Goal: Task Accomplishment & Management: Complete application form

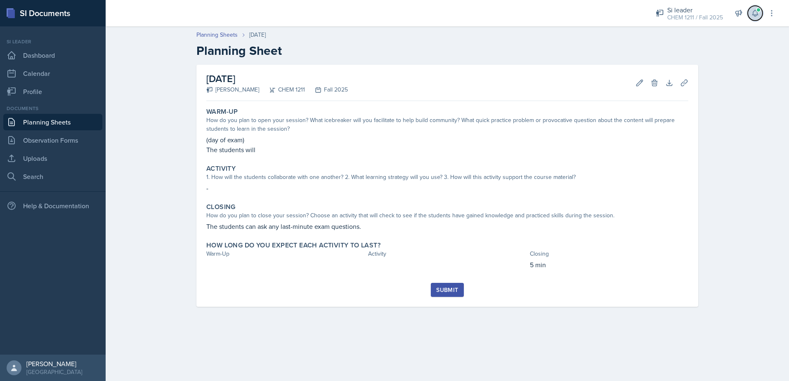
click at [757, 18] on button at bounding box center [755, 13] width 15 height 15
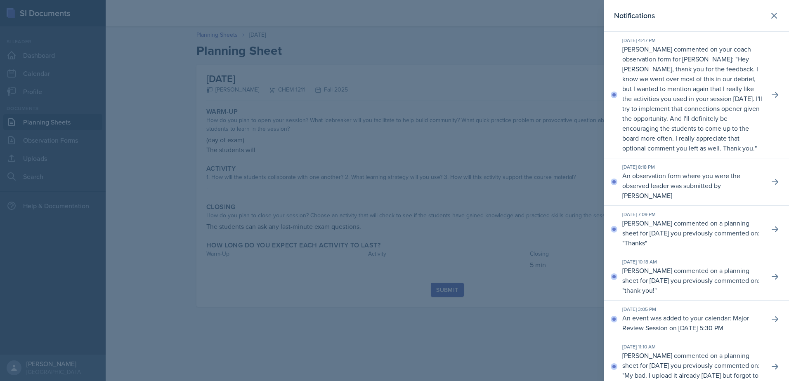
click at [774, 9] on header "Notifications" at bounding box center [696, 16] width 185 height 32
click at [773, 8] on header "Notifications" at bounding box center [696, 16] width 185 height 32
click at [768, 9] on button at bounding box center [774, 15] width 17 height 17
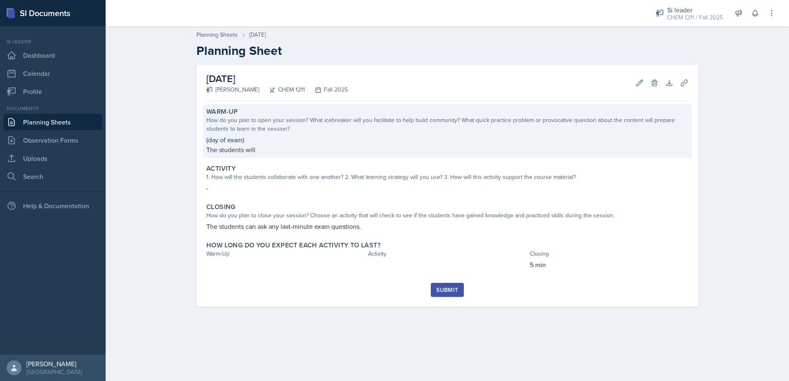
click at [314, 146] on p "The students will" at bounding box center [447, 150] width 482 height 10
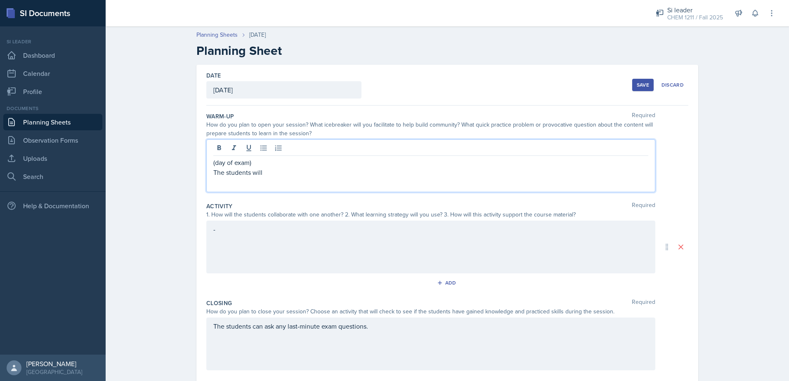
click at [325, 163] on div "(day of exam) The students will" at bounding box center [430, 168] width 435 height 20
click at [328, 184] on div "(day of exam) The students will" at bounding box center [430, 165] width 449 height 53
click at [314, 182] on div "(day of exam) The students will" at bounding box center [430, 165] width 449 height 53
click at [304, 166] on p "(day of exam)" at bounding box center [430, 163] width 435 height 10
click at [302, 175] on p "The students will" at bounding box center [430, 173] width 435 height 10
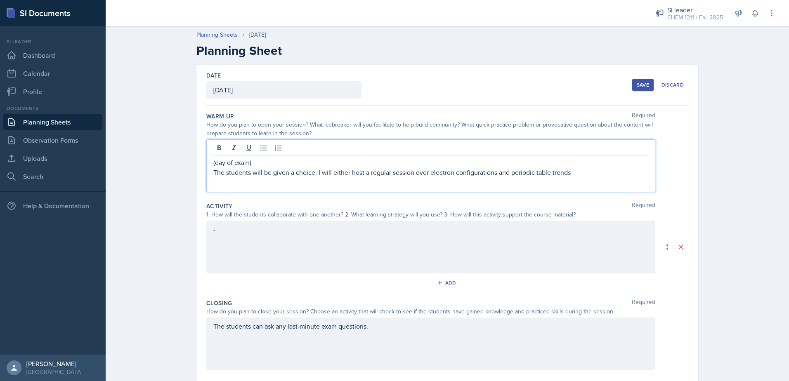
click at [595, 177] on p "The students will be given a choice: I will either host a regular session over …" at bounding box center [430, 173] width 435 height 10
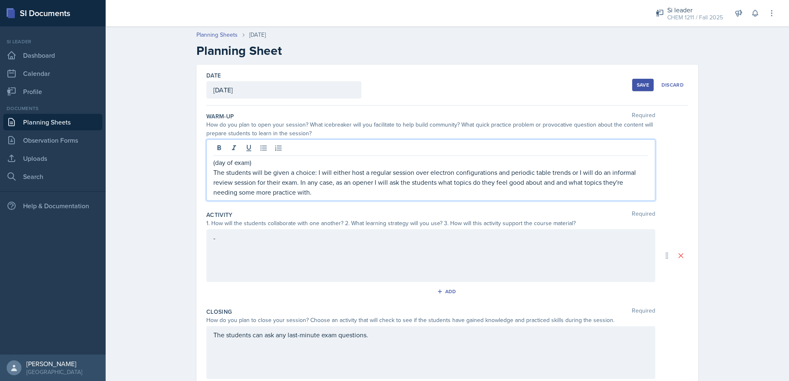
click at [568, 184] on p "The students will be given a choice: I will either host a regular session over …" at bounding box center [430, 183] width 435 height 30
click at [284, 192] on p "The students will be given a choice: I will either host a regular session over …" at bounding box center [430, 183] width 435 height 30
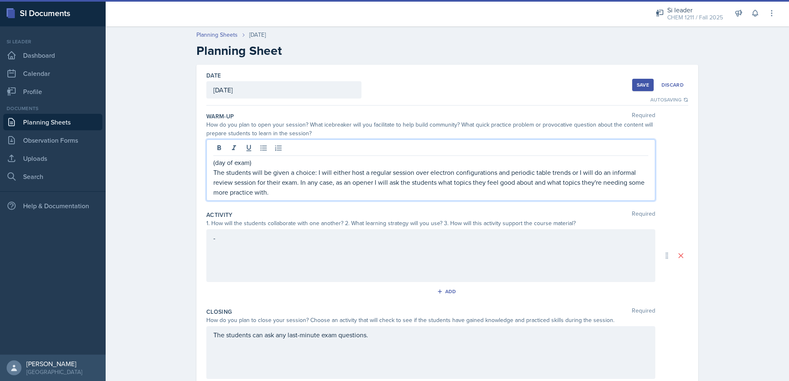
click at [255, 260] on div "-" at bounding box center [430, 255] width 449 height 53
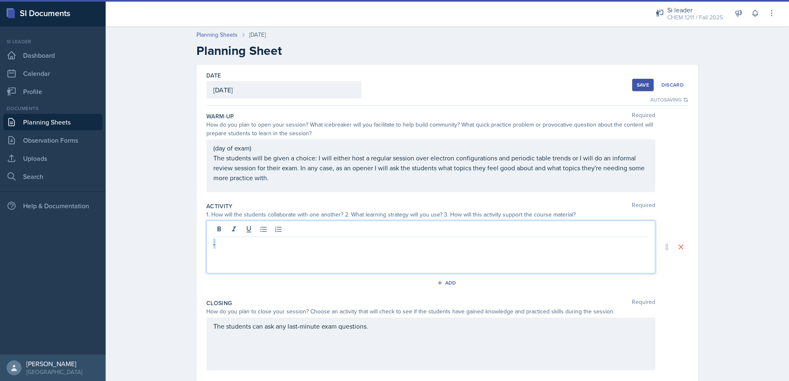
drag, startPoint x: 225, startPoint y: 241, endPoint x: 194, endPoint y: 241, distance: 30.5
click at [196, 243] on div "Date [DATE] [DATE] 31 1 2 3 4 5 6 7 8 9 10 11 12 13 14 15 16 17 18 19 20 21 22 …" at bounding box center [447, 247] width 502 height 365
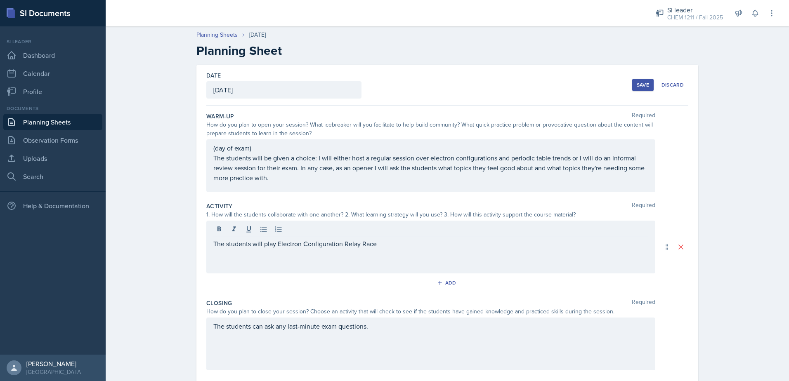
click at [384, 249] on div "The students will play Electron Configuration Relay Race" at bounding box center [430, 247] width 449 height 53
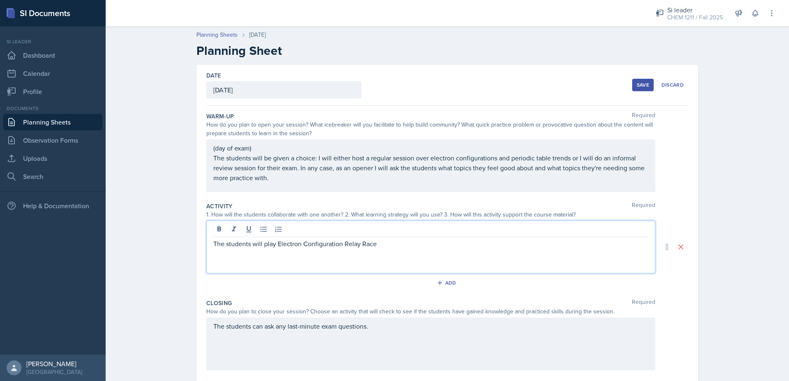
click at [383, 245] on p "The students will play Electron Configuration Relay Race" at bounding box center [430, 244] width 435 height 10
click at [428, 244] on p "The students will play Electron Configuration Relay Race. The students will wri…" at bounding box center [430, 244] width 435 height 10
click at [596, 245] on p "The students will play Electron Configuration Relay Race. The students will be …" at bounding box center [430, 249] width 435 height 20
click at [592, 243] on p "The students will play Electron Configuration Relay Race. The students will be …" at bounding box center [430, 249] width 435 height 20
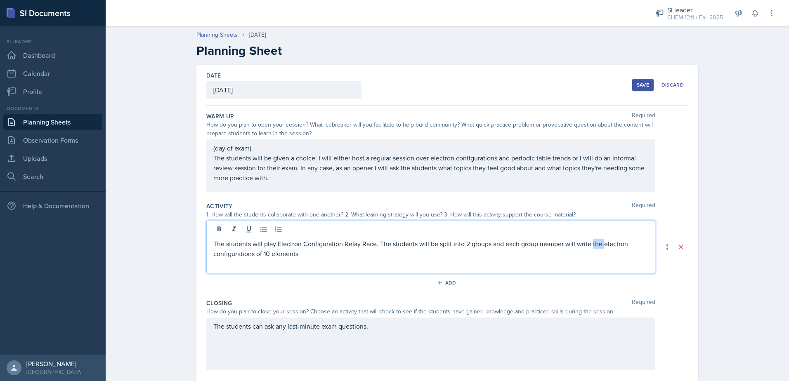
click at [592, 243] on p "The students will play Electron Configuration Relay Race. The students will be …" at bounding box center [430, 249] width 435 height 20
click at [265, 256] on p "The students will play Electron Configuration Relay Race. The students will be …" at bounding box center [430, 249] width 435 height 20
click at [302, 252] on p "The students will play Electron Configuration Relay Race. The students will be …" at bounding box center [430, 249] width 435 height 20
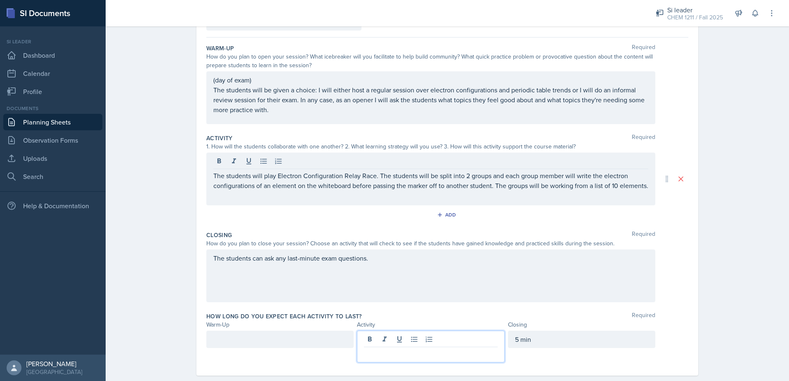
scroll to position [83, 0]
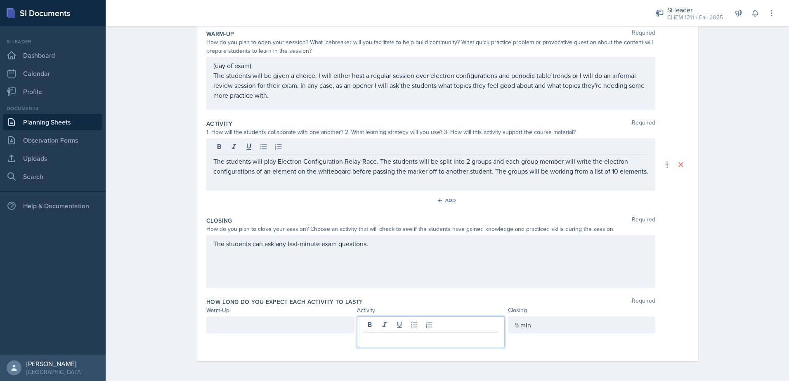
click at [388, 340] on p at bounding box center [430, 340] width 133 height 10
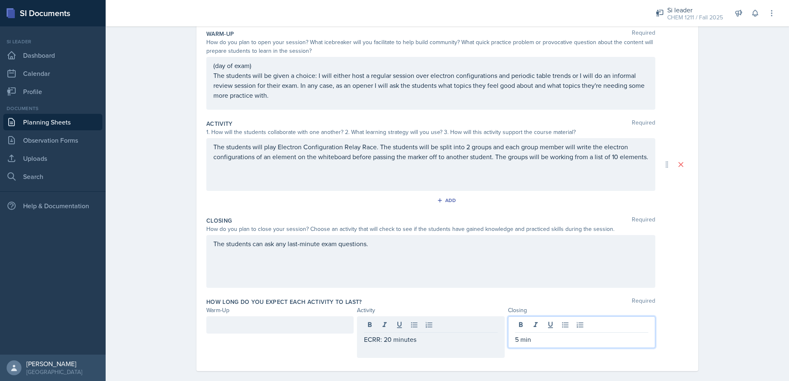
click at [515, 324] on div "5 min" at bounding box center [581, 332] width 147 height 32
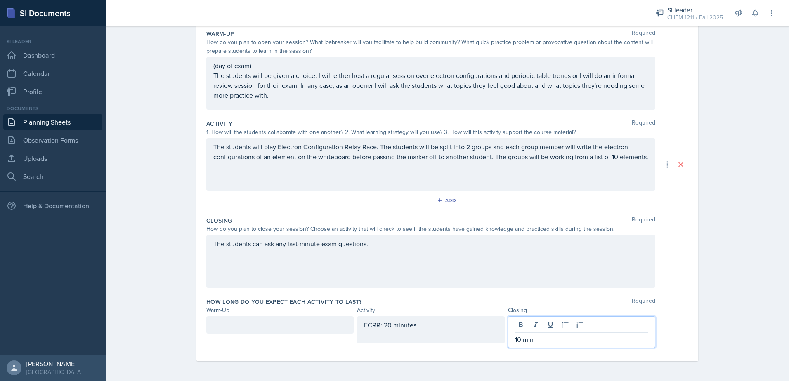
click at [274, 323] on div at bounding box center [279, 324] width 147 height 17
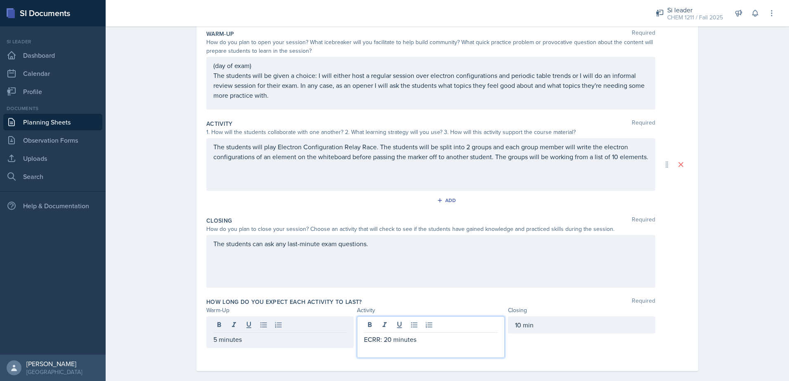
drag, startPoint x: 387, startPoint y: 335, endPoint x: 399, endPoint y: 333, distance: 12.1
click at [387, 335] on div "ECRR: 20 minutes" at bounding box center [430, 345] width 133 height 20
click at [413, 341] on p "ECRR: 20 minutes" at bounding box center [430, 340] width 133 height 10
click at [381, 349] on p at bounding box center [430, 350] width 133 height 10
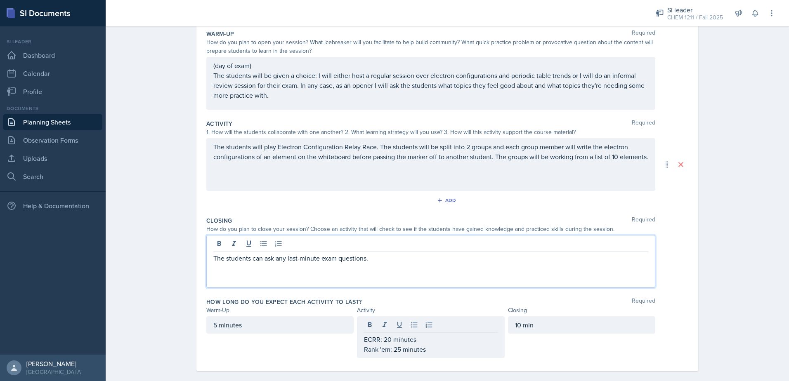
click at [410, 248] on div "The students can ask any last-minute exam questions." at bounding box center [430, 261] width 449 height 53
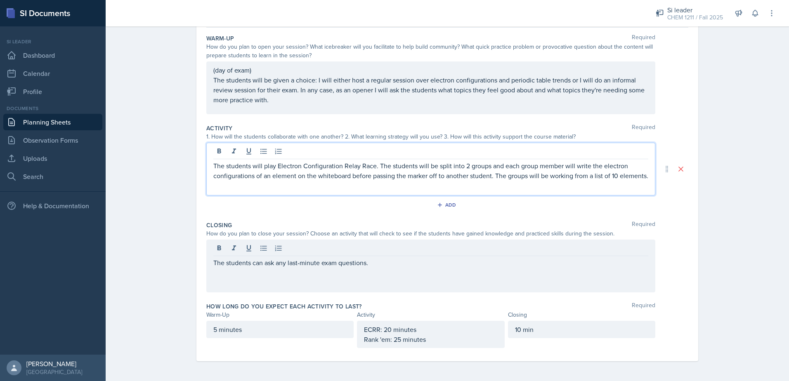
click at [340, 163] on p "The students will play Electron Configuration Relay Race. The students will be …" at bounding box center [430, 171] width 435 height 20
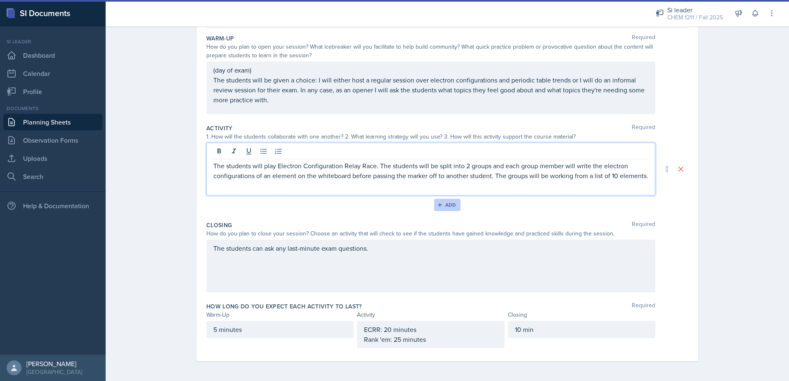
click at [449, 199] on button "Add" at bounding box center [447, 205] width 27 height 12
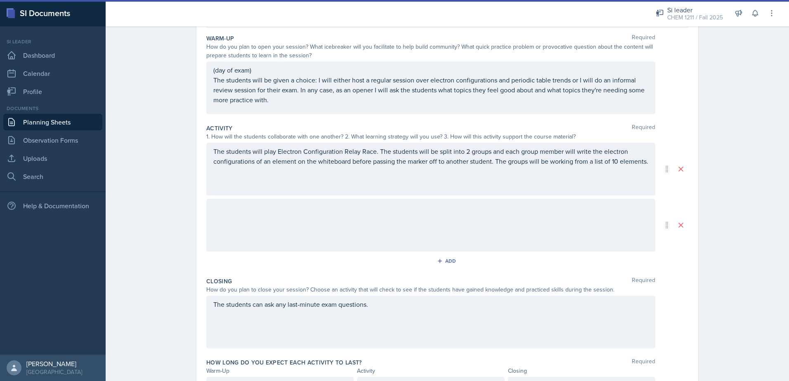
click at [347, 220] on div at bounding box center [430, 225] width 449 height 53
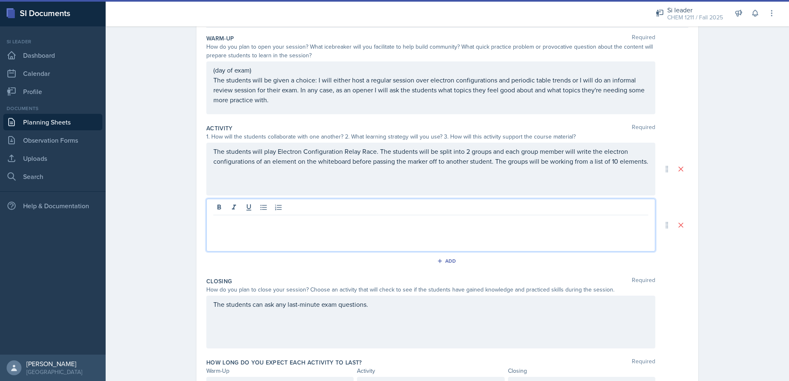
scroll to position [92, 0]
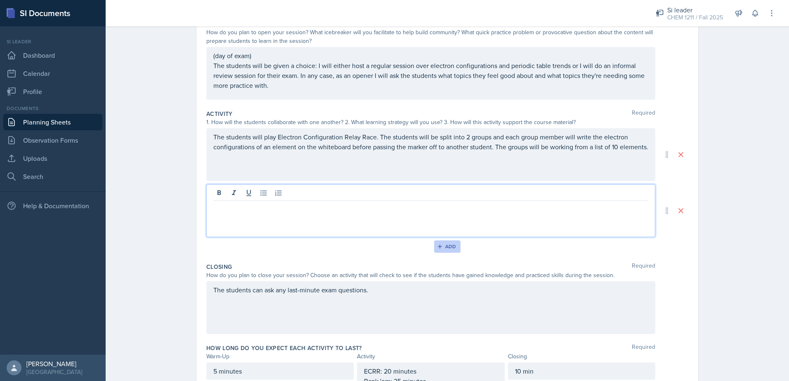
click at [449, 247] on div "Add" at bounding box center [448, 246] width 18 height 7
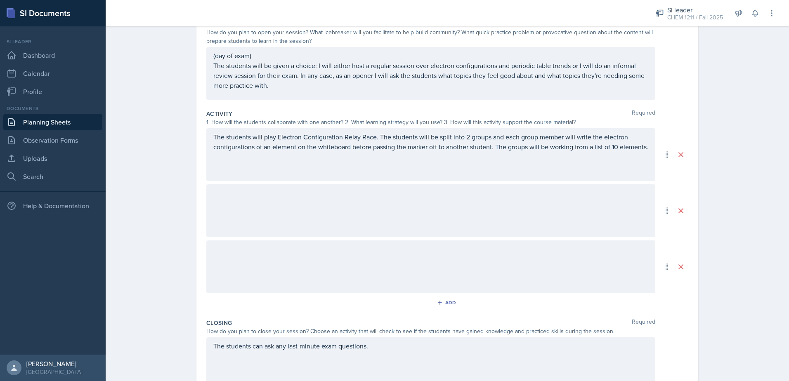
click at [396, 254] on div at bounding box center [430, 267] width 449 height 53
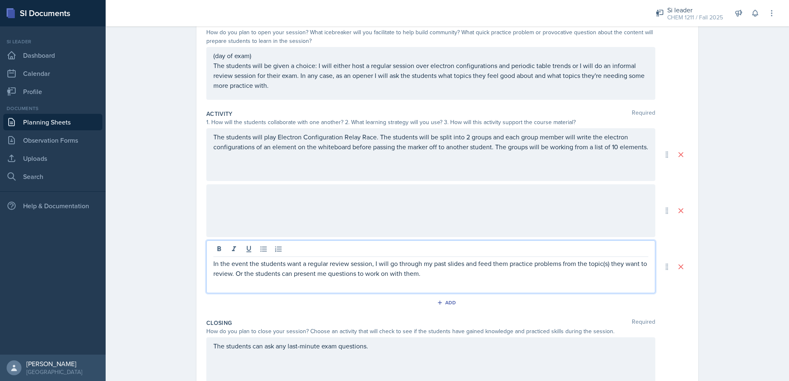
click at [354, 274] on p "In the event the students want a regular review session, I will go through my p…" at bounding box center [430, 269] width 435 height 20
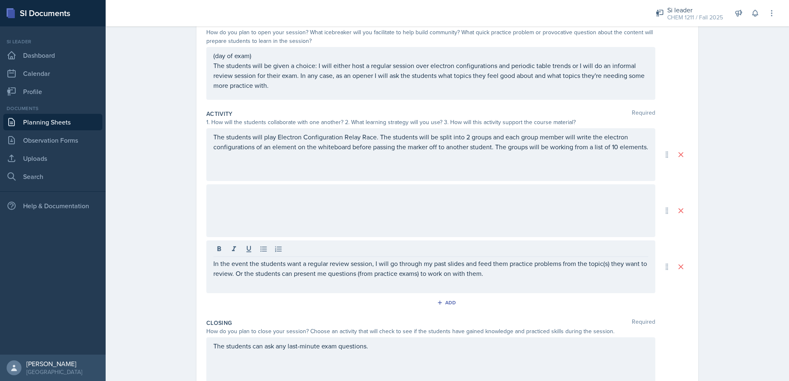
click at [467, 279] on div "In the event the students want a regular review session, I will go through my p…" at bounding box center [430, 267] width 449 height 53
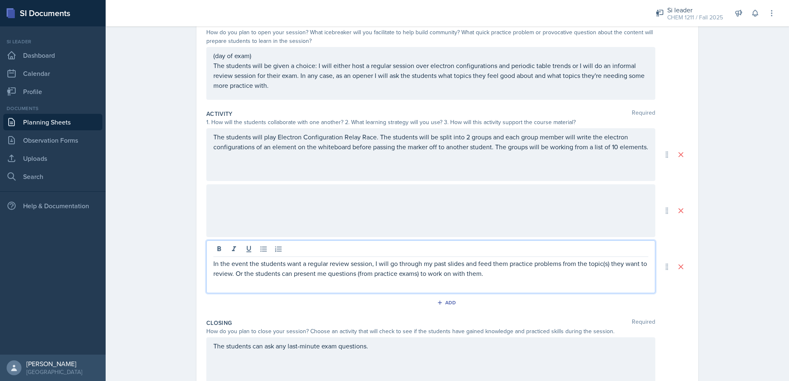
click at [482, 279] on div "In the event the students want a regular review session, I will go through my p…" at bounding box center [430, 267] width 449 height 53
click at [486, 272] on p "In the event the students want a regular review session, I will go through my p…" at bounding box center [430, 269] width 435 height 20
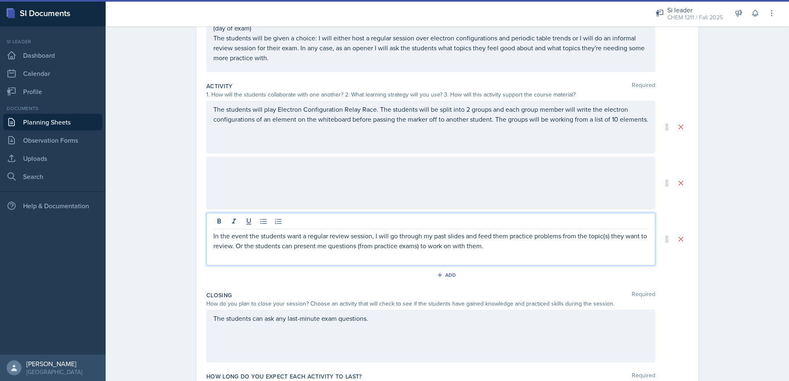
scroll to position [134, 0]
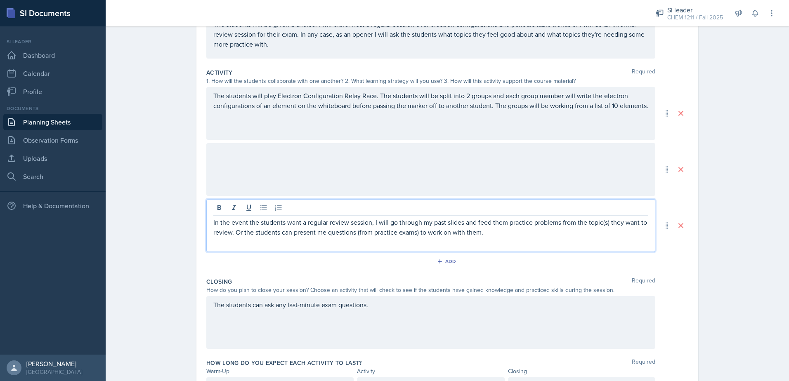
drag, startPoint x: 243, startPoint y: 233, endPoint x: 267, endPoint y: 240, distance: 24.1
click at [244, 233] on p "In the event the students want a regular review session, I will go through my p…" at bounding box center [430, 227] width 435 height 20
click at [282, 234] on p "In the event the students want a regular review session, I will go through my p…" at bounding box center [430, 227] width 435 height 20
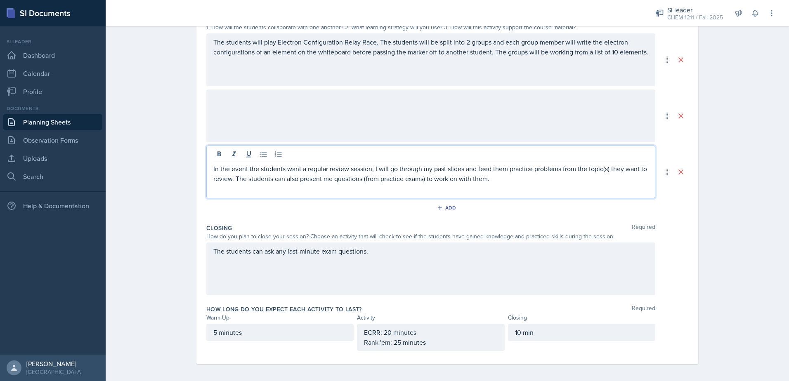
scroll to position [190, 0]
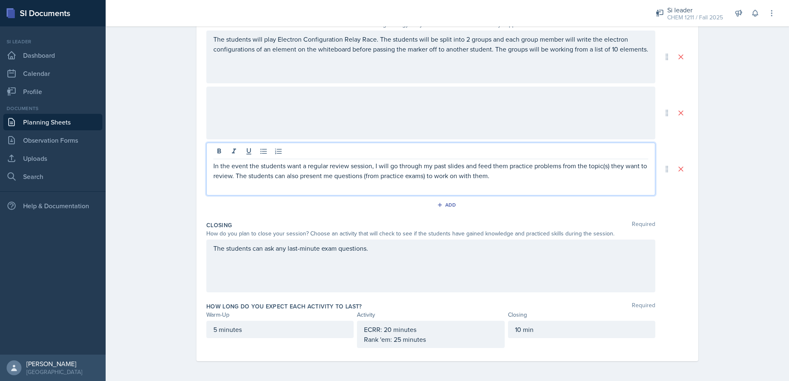
click at [470, 345] on div "ECRR: 20 minutes Rank 'em: 25 minutes" at bounding box center [430, 334] width 147 height 27
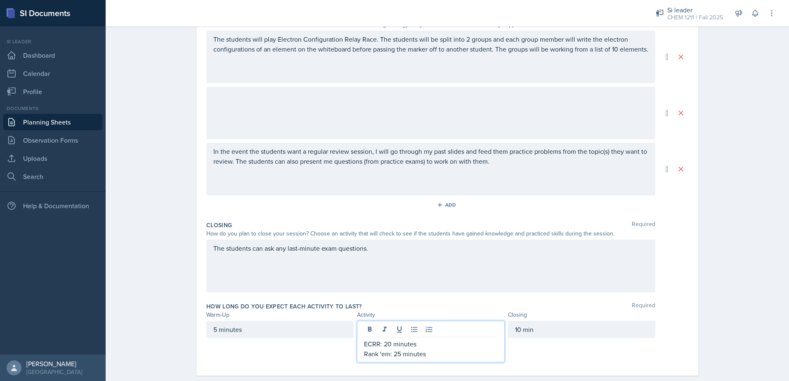
scroll to position [205, 0]
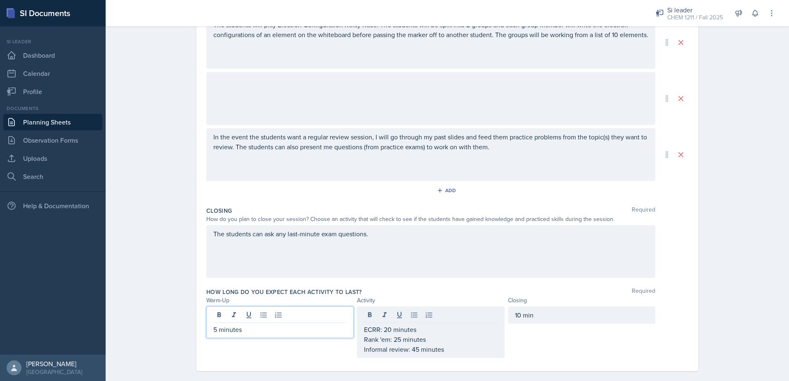
click at [287, 310] on div "5 minutes" at bounding box center [279, 323] width 147 height 32
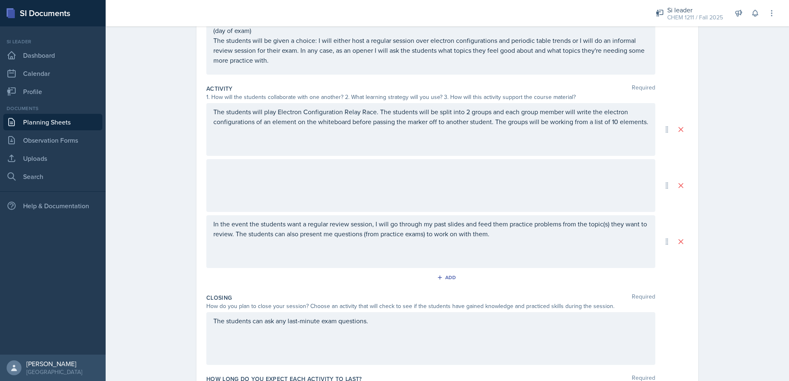
click at [399, 337] on div "The students can ask any last-minute exam questions." at bounding box center [430, 338] width 449 height 53
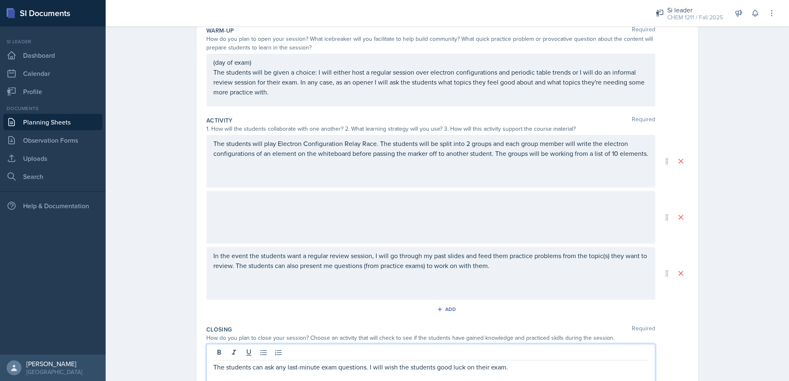
scroll to position [76, 0]
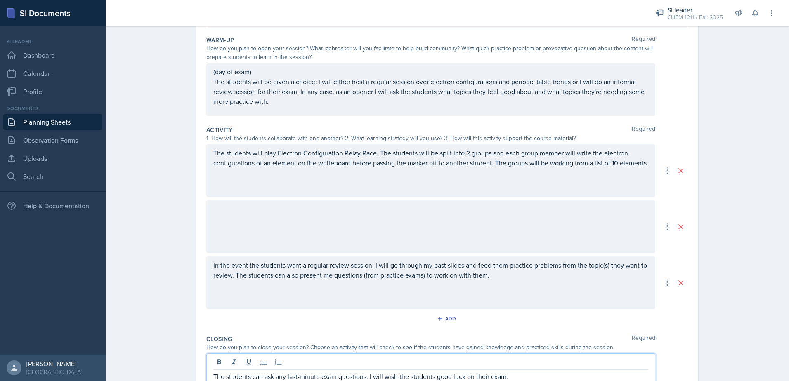
click at [476, 243] on div at bounding box center [430, 227] width 449 height 53
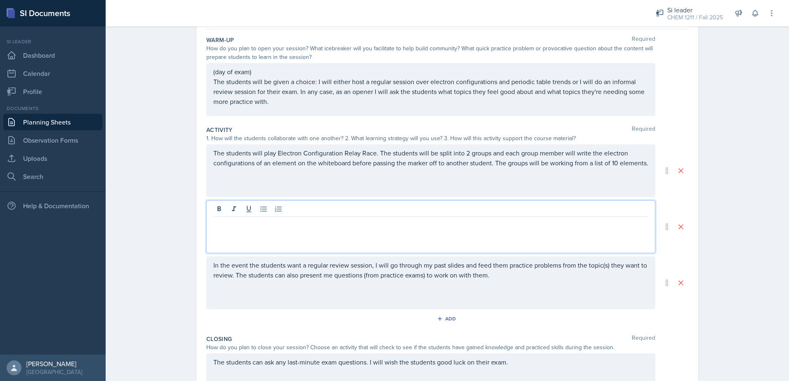
scroll to position [91, 0]
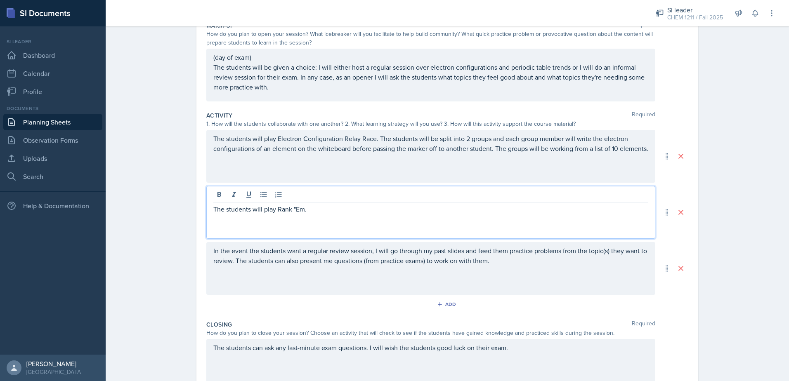
click at [294, 209] on p "The students will play Rank "Em." at bounding box center [430, 209] width 435 height 10
click at [335, 217] on div "The students will play Rank 'Em." at bounding box center [430, 212] width 449 height 53
click at [331, 205] on p "The students will play Rank 'Em." at bounding box center [430, 209] width 435 height 10
click at [537, 206] on p "The students will play Rank 'Em. Provide two short lists if elements per period…" at bounding box center [430, 209] width 435 height 10
click at [585, 211] on p "The students will play Rank 'Em. Provide two short lists if elements per period…" at bounding box center [430, 209] width 435 height 10
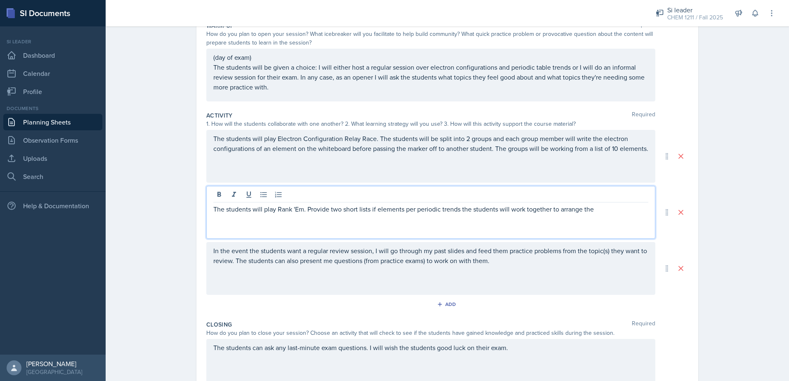
click at [550, 211] on p "The students will play Rank 'Em. Provide two short lists if elements per period…" at bounding box center [430, 209] width 435 height 10
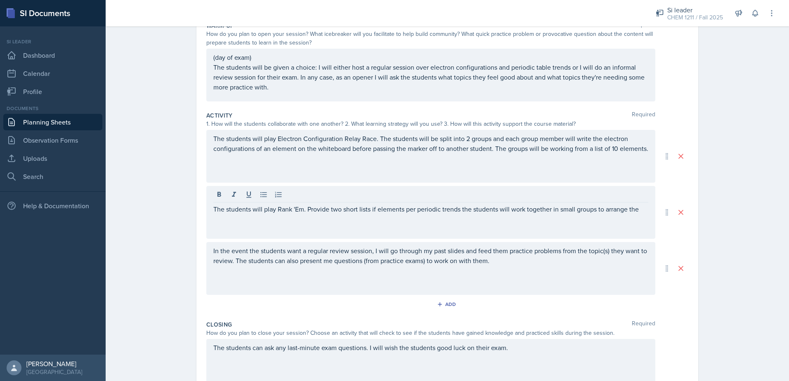
click at [647, 210] on div "The students will play Rank 'Em. Provide two short lists if elements per period…" at bounding box center [430, 212] width 449 height 53
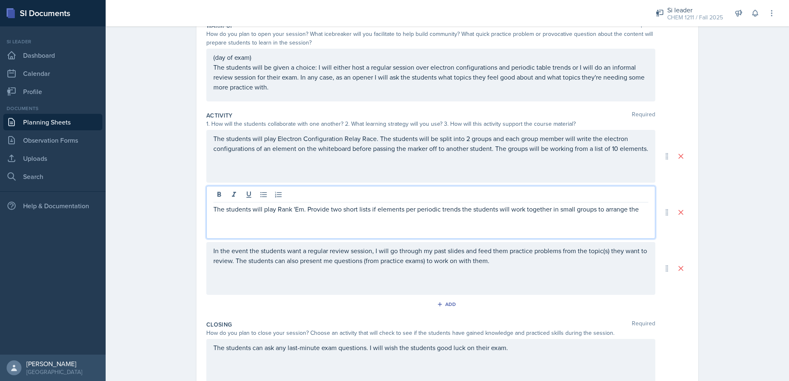
click at [642, 210] on p "The students will play Rank 'Em. Provide two short lists if elements per period…" at bounding box center [430, 209] width 435 height 10
click at [370, 213] on p "The students will play Rank 'Em. Provide two short lists if elements per period…" at bounding box center [430, 214] width 435 height 20
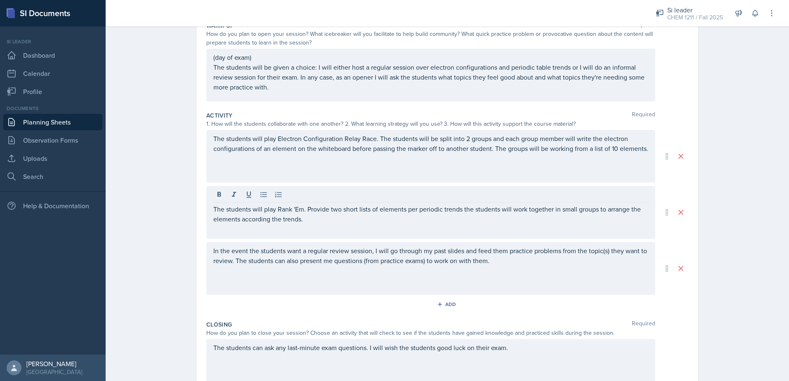
click at [393, 230] on div "The students will play Rank 'Em. Provide two short lists of elements per period…" at bounding box center [430, 212] width 449 height 53
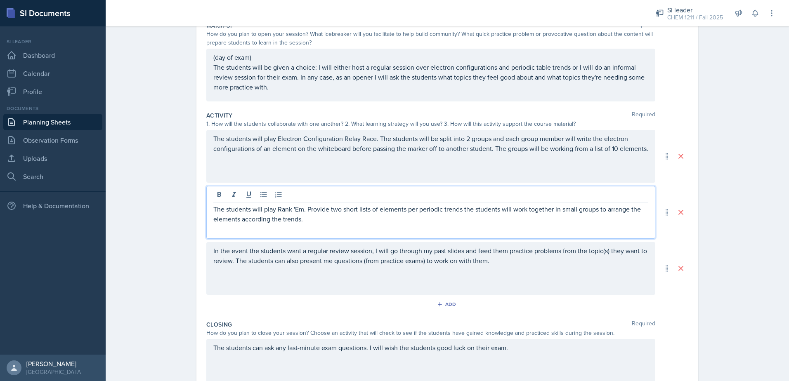
click at [459, 210] on p "The students will play Rank 'Em. Provide two short lists of elements per period…" at bounding box center [430, 214] width 435 height 20
drag, startPoint x: 307, startPoint y: 219, endPoint x: 315, endPoint y: 220, distance: 8.3
click at [307, 219] on p "The students will play Rank 'Em. Provide two short lists of elements per period…" at bounding box center [430, 214] width 435 height 20
click at [318, 220] on p "The students will play Rank 'Em. Provide two short lists of elements per period…" at bounding box center [430, 214] width 435 height 20
click at [260, 228] on p "The students will play Rank 'Em. Provide two short lists of elements per period…" at bounding box center [430, 219] width 435 height 30
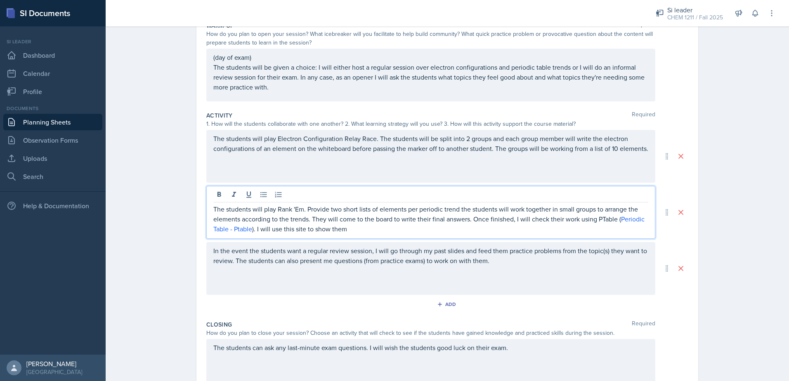
drag, startPoint x: 254, startPoint y: 230, endPoint x: 366, endPoint y: 227, distance: 111.9
click at [366, 227] on p "The students will play Rank 'Em. Provide two short lists of elements per period…" at bounding box center [430, 219] width 435 height 30
drag, startPoint x: 253, startPoint y: 226, endPoint x: 463, endPoint y: 224, distance: 210.0
click at [463, 224] on p "The students will play Rank 'Em. Provide two short lists of elements per period…" at bounding box center [430, 219] width 435 height 30
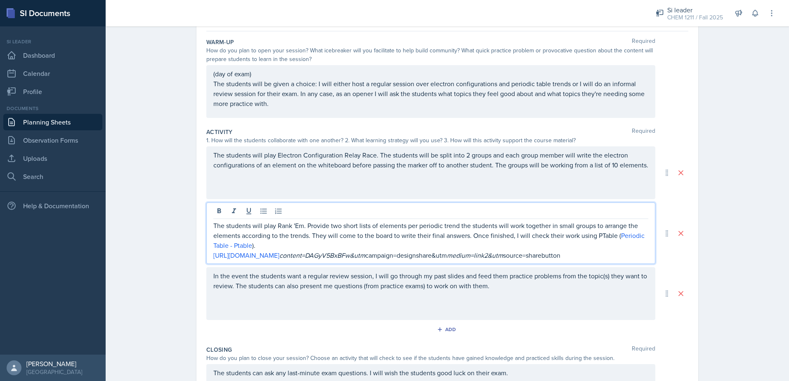
scroll to position [50, 0]
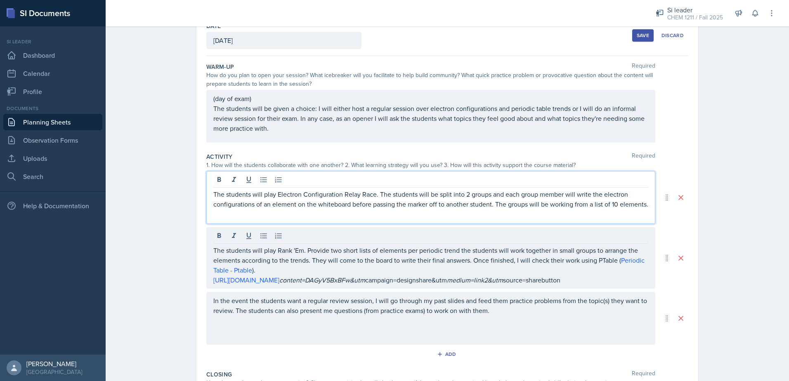
click at [480, 189] on p "The students will play Electron Configuration Relay Race. The students will be …" at bounding box center [430, 199] width 435 height 20
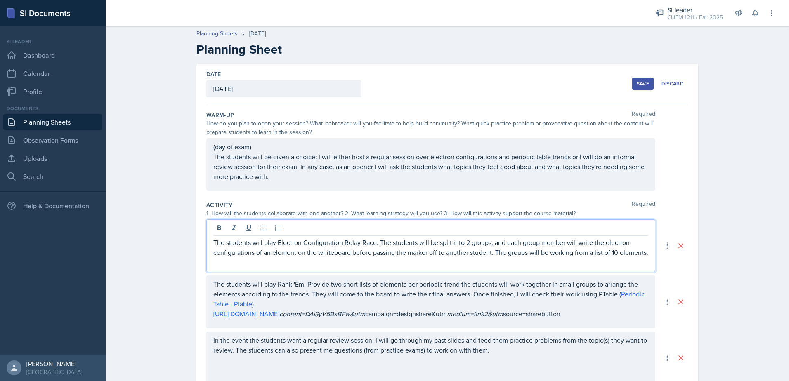
scroll to position [0, 0]
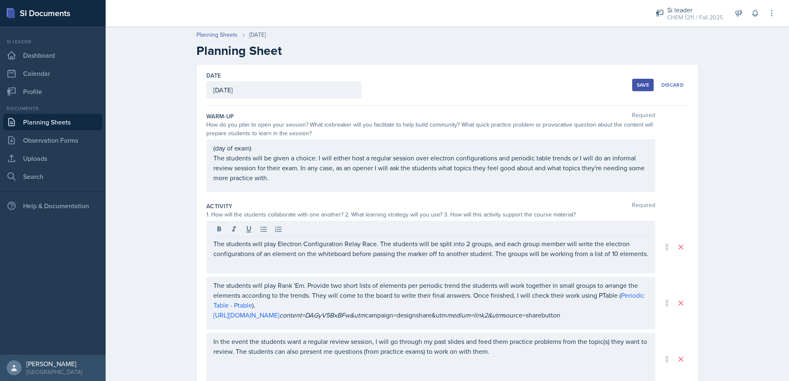
click at [633, 83] on button "Save" at bounding box center [642, 85] width 21 height 12
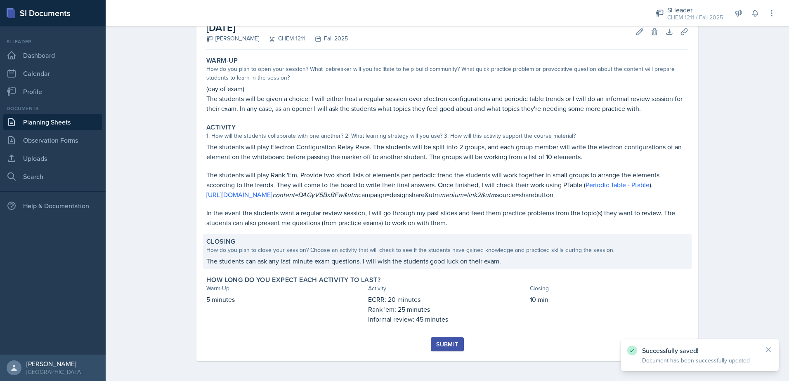
scroll to position [61, 0]
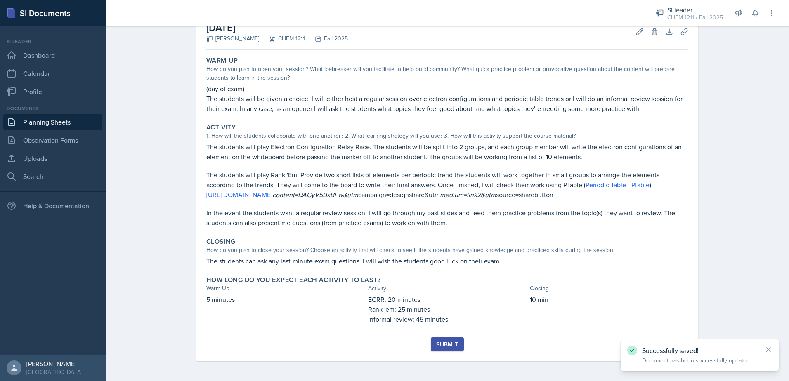
click at [456, 342] on button "Submit" at bounding box center [447, 345] width 33 height 14
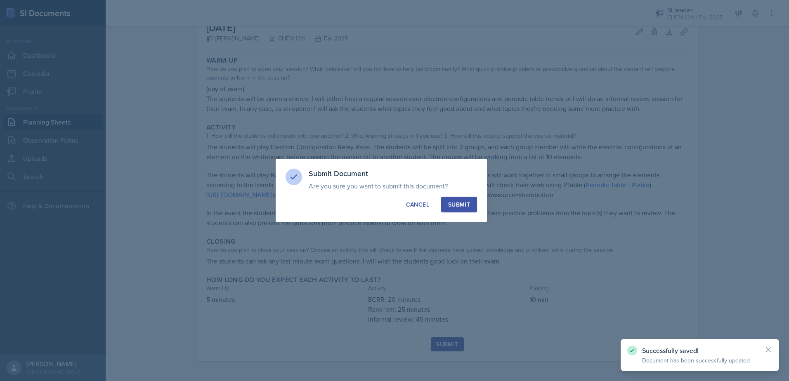
click at [472, 208] on button "Submit" at bounding box center [459, 205] width 36 height 16
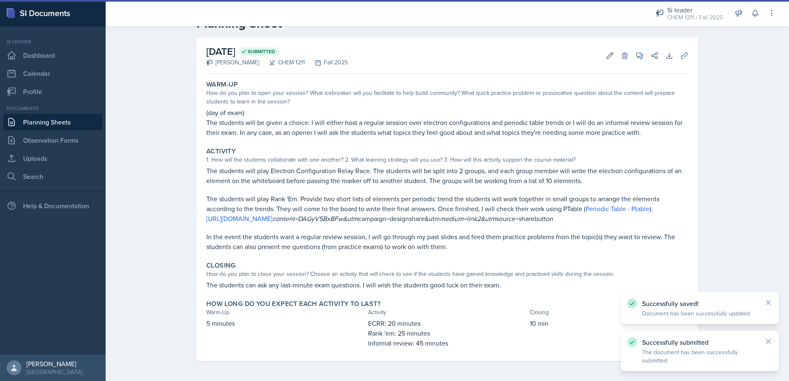
scroll to position [37, 0]
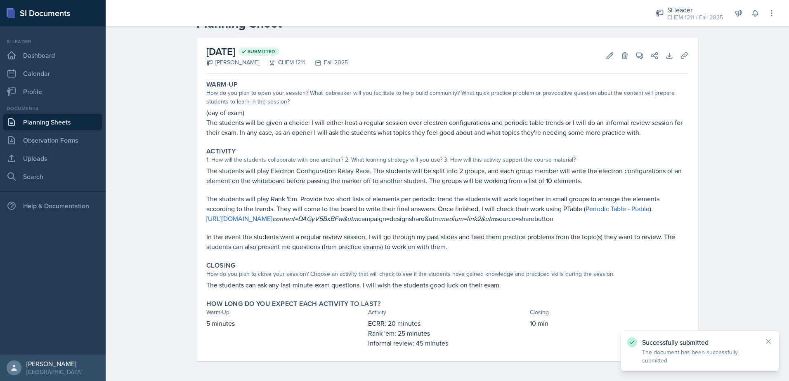
click at [90, 120] on link "Planning Sheets" at bounding box center [52, 122] width 99 height 17
